Goal: Subscribe to service/newsletter

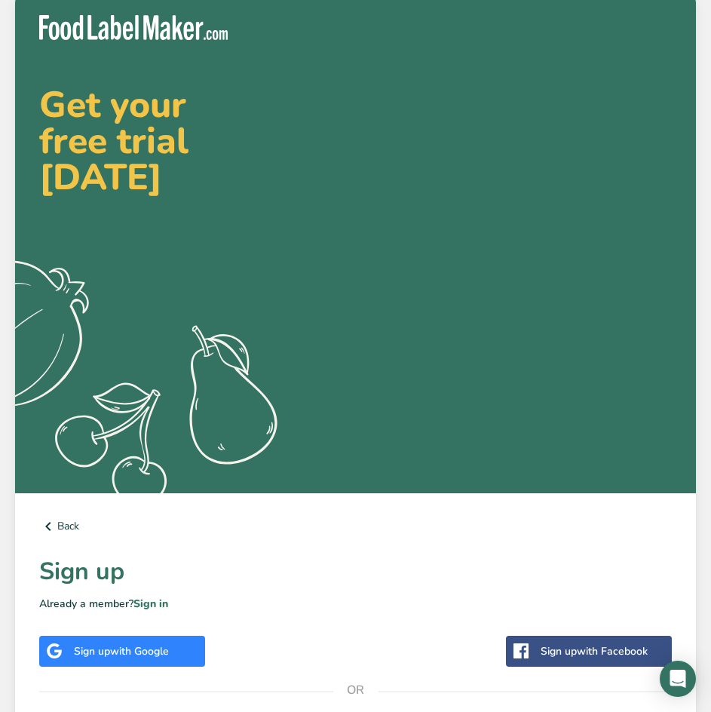
drag, startPoint x: 165, startPoint y: 270, endPoint x: 167, endPoint y: 259, distance: 11.4
